Goal: Check status

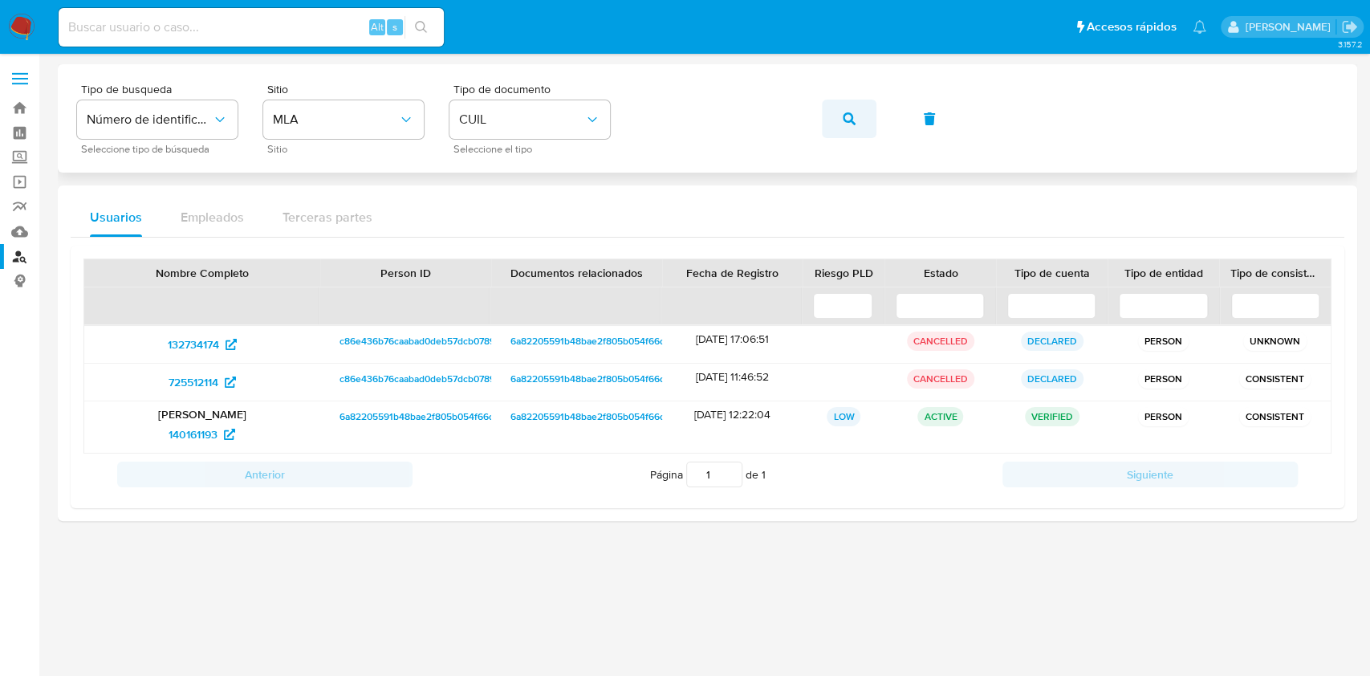
click at [866, 127] on button "button" at bounding box center [849, 118] width 55 height 39
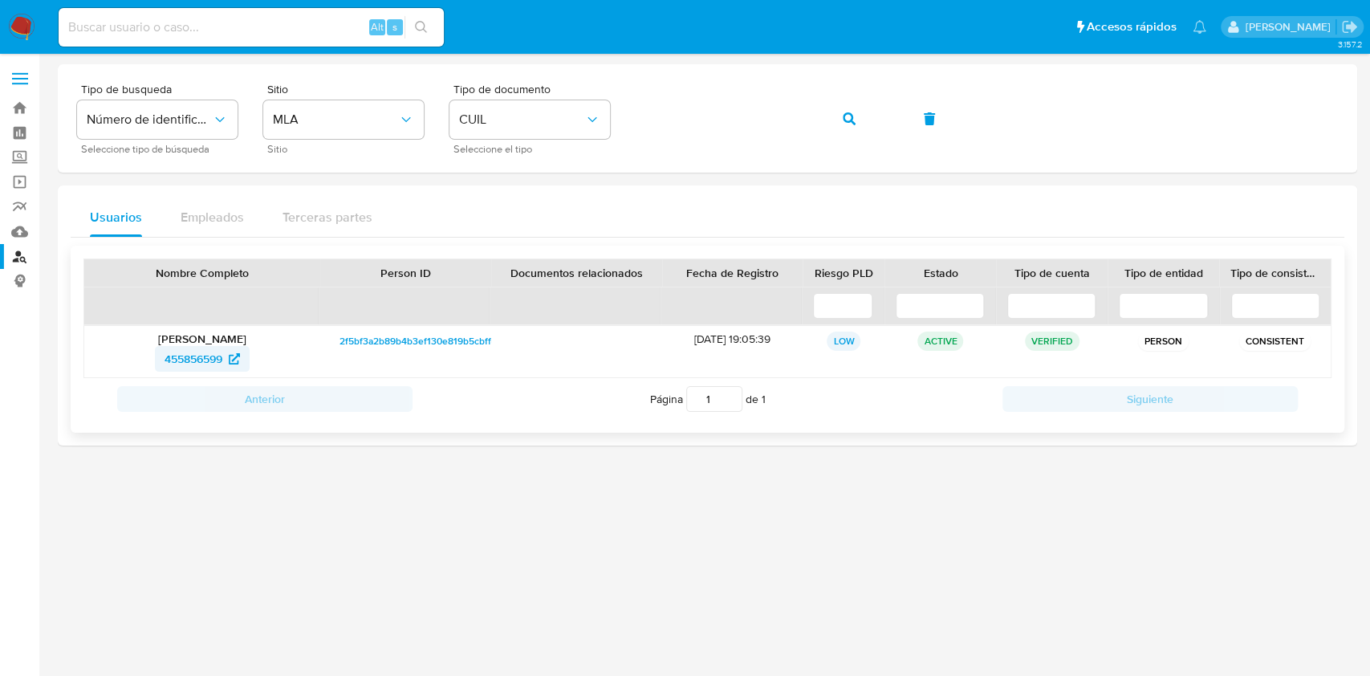
click at [199, 359] on span "455856599" at bounding box center [193, 359] width 58 height 26
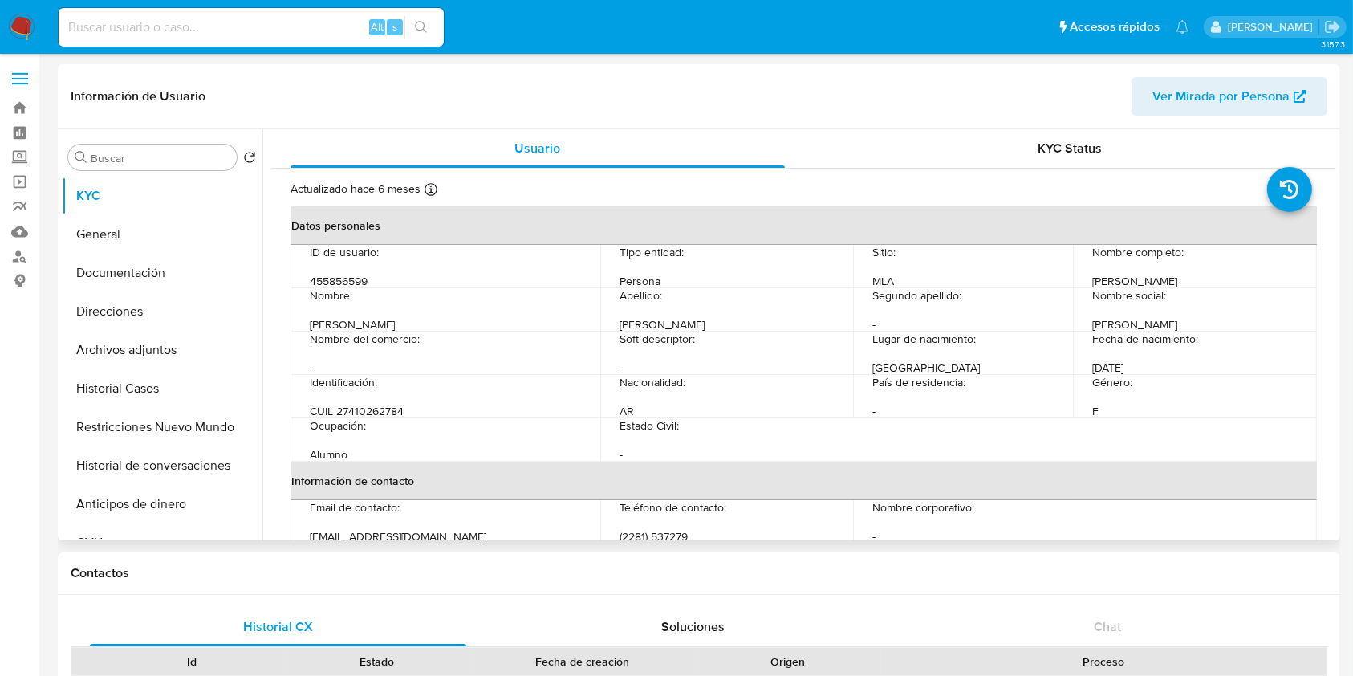
select select "10"
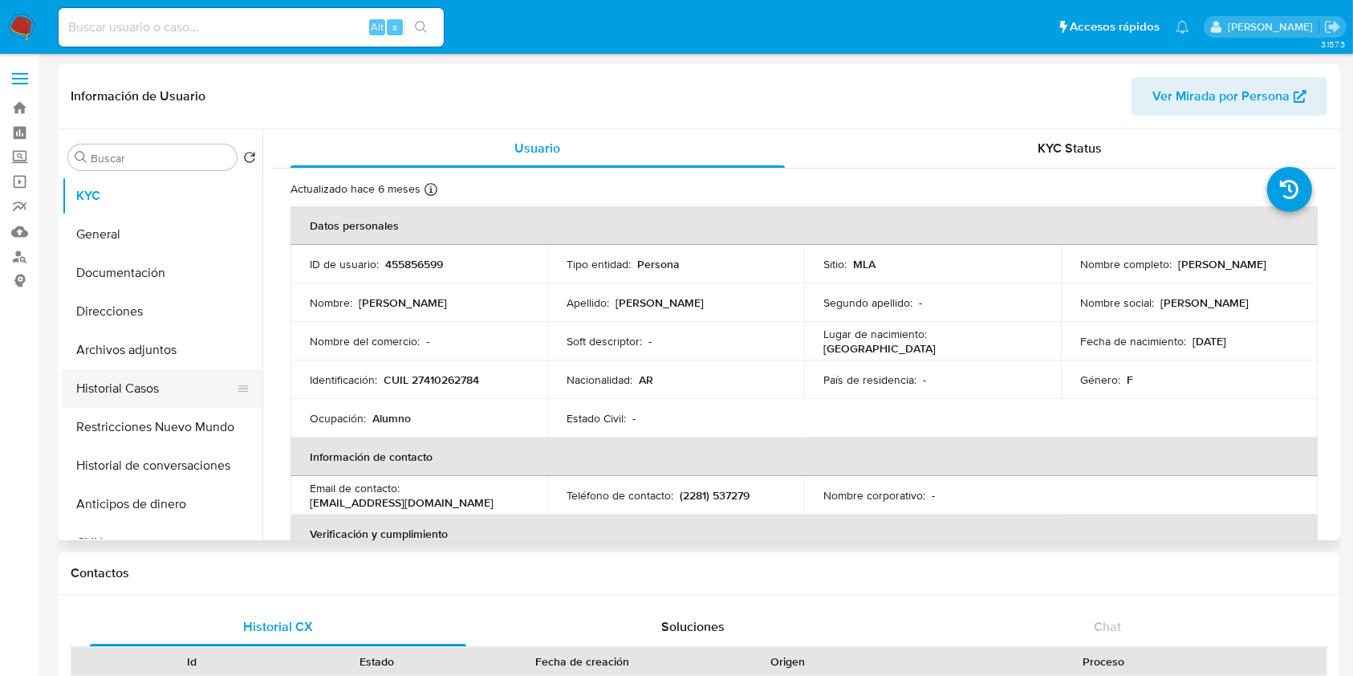
click at [159, 395] on button "Historial Casos" at bounding box center [156, 388] width 188 height 39
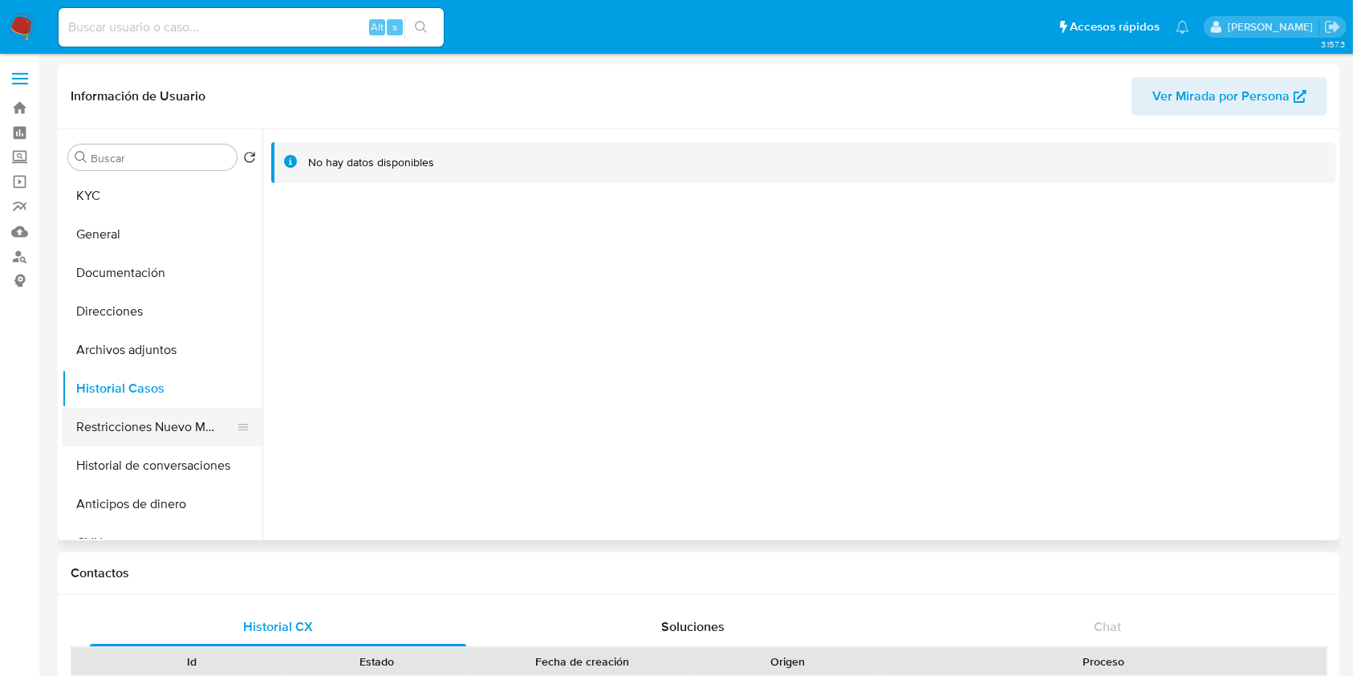
click at [169, 427] on button "Restricciones Nuevo Mundo" at bounding box center [156, 427] width 188 height 39
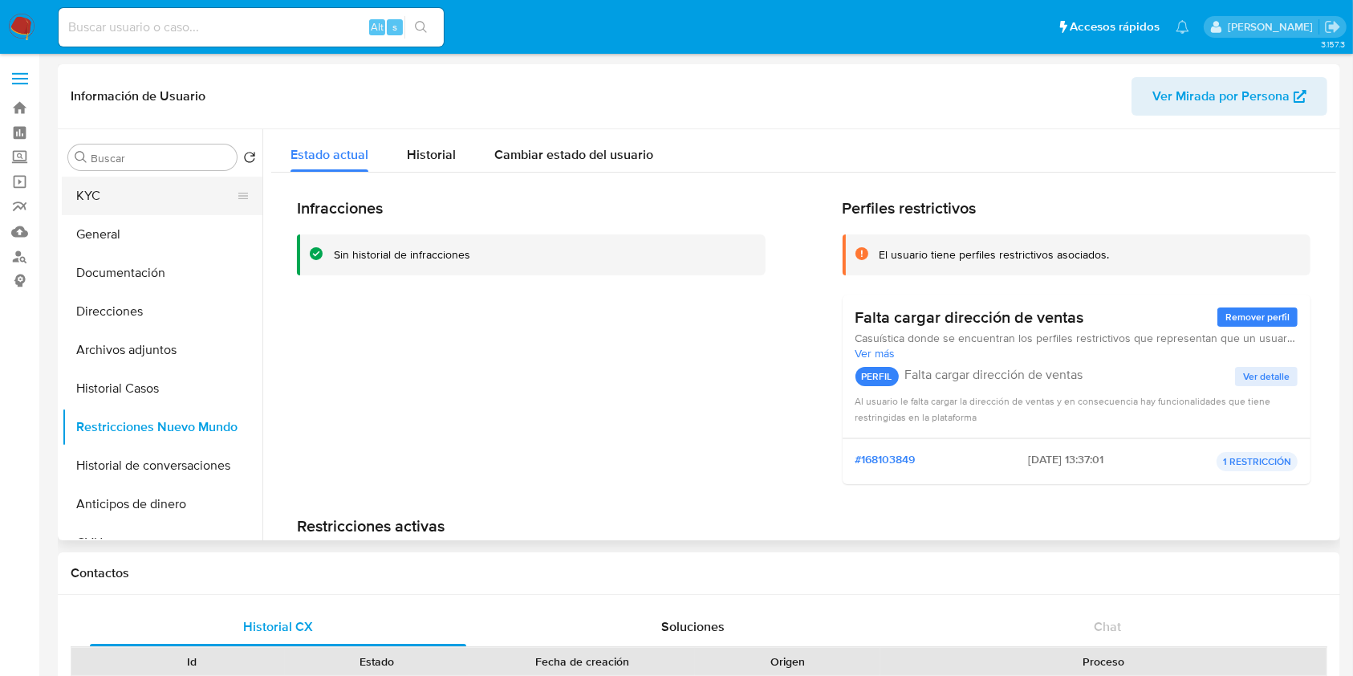
click at [131, 194] on button "KYC" at bounding box center [156, 196] width 188 height 39
